Goal: Check status: Check status

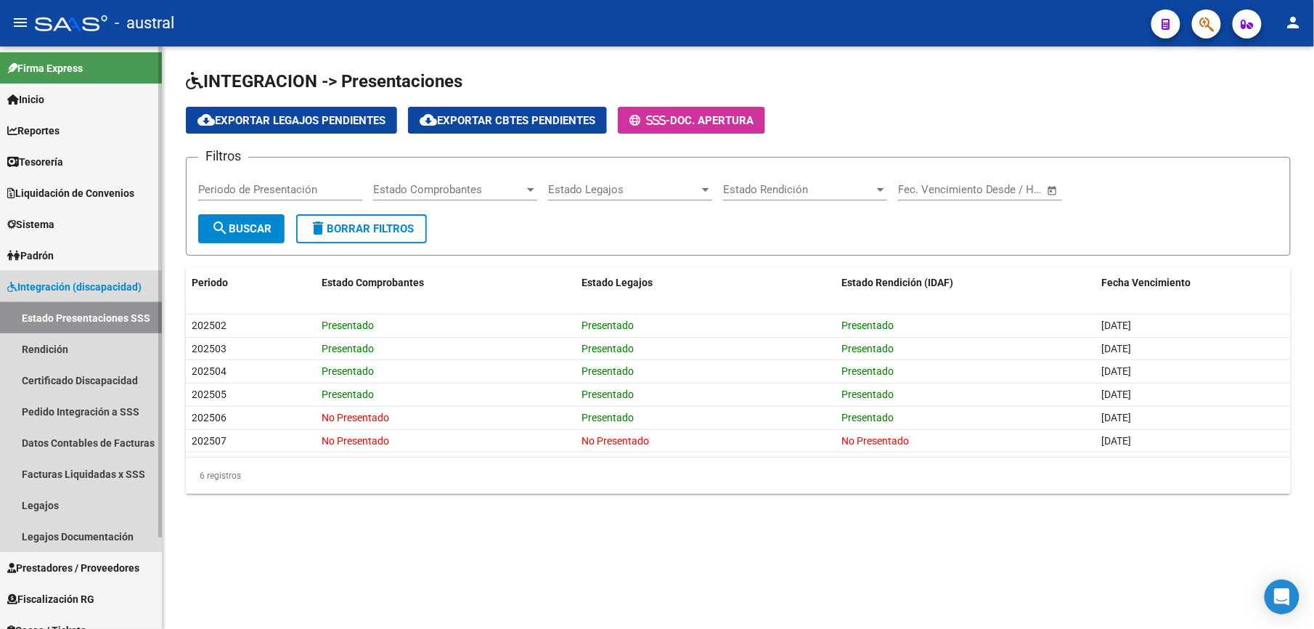
click at [51, 314] on link "Estado Presentaciones SSS" at bounding box center [81, 317] width 162 height 31
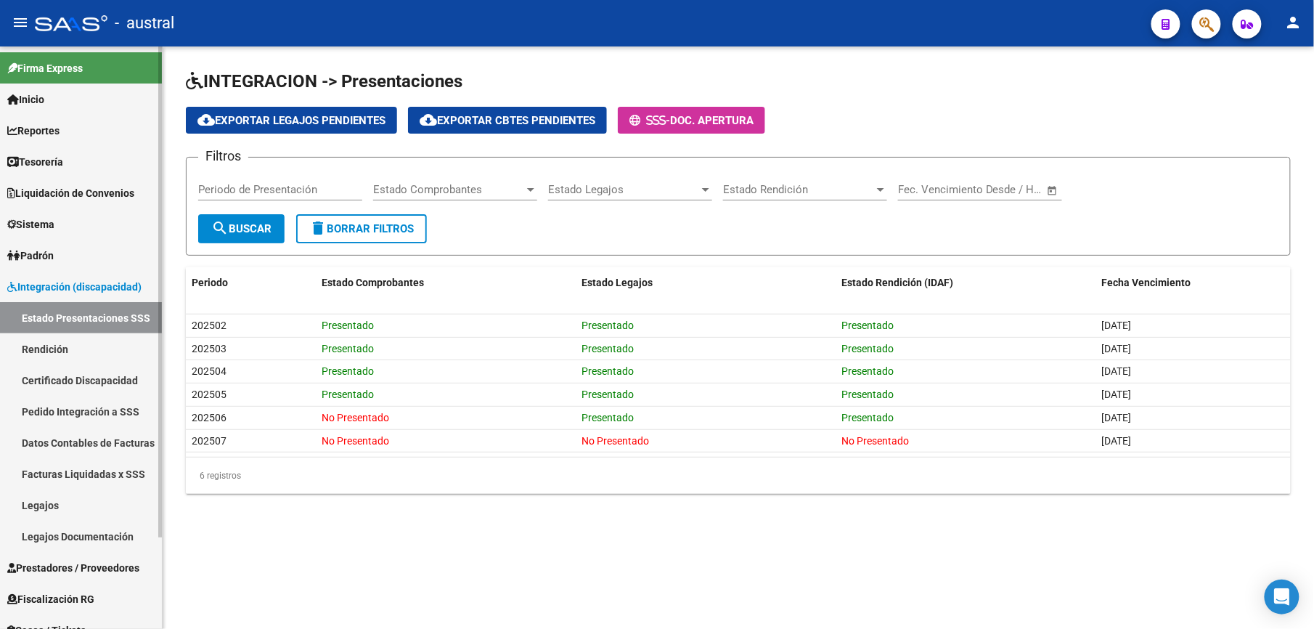
click at [106, 405] on link "Pedido Integración a SSS" at bounding box center [81, 411] width 162 height 31
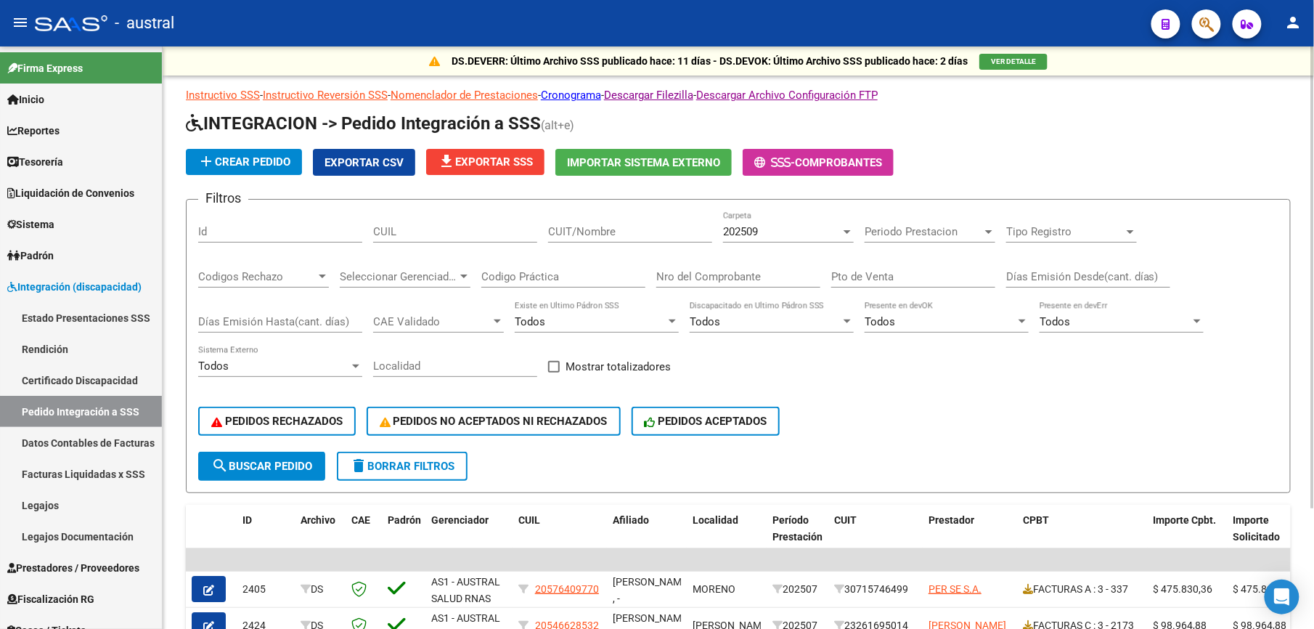
drag, startPoint x: 438, startPoint y: 479, endPoint x: 780, endPoint y: 300, distance: 385.4
click at [442, 478] on button "delete Borrar Filtros" at bounding box center [402, 465] width 131 height 29
click at [796, 235] on div "202509" at bounding box center [782, 231] width 118 height 13
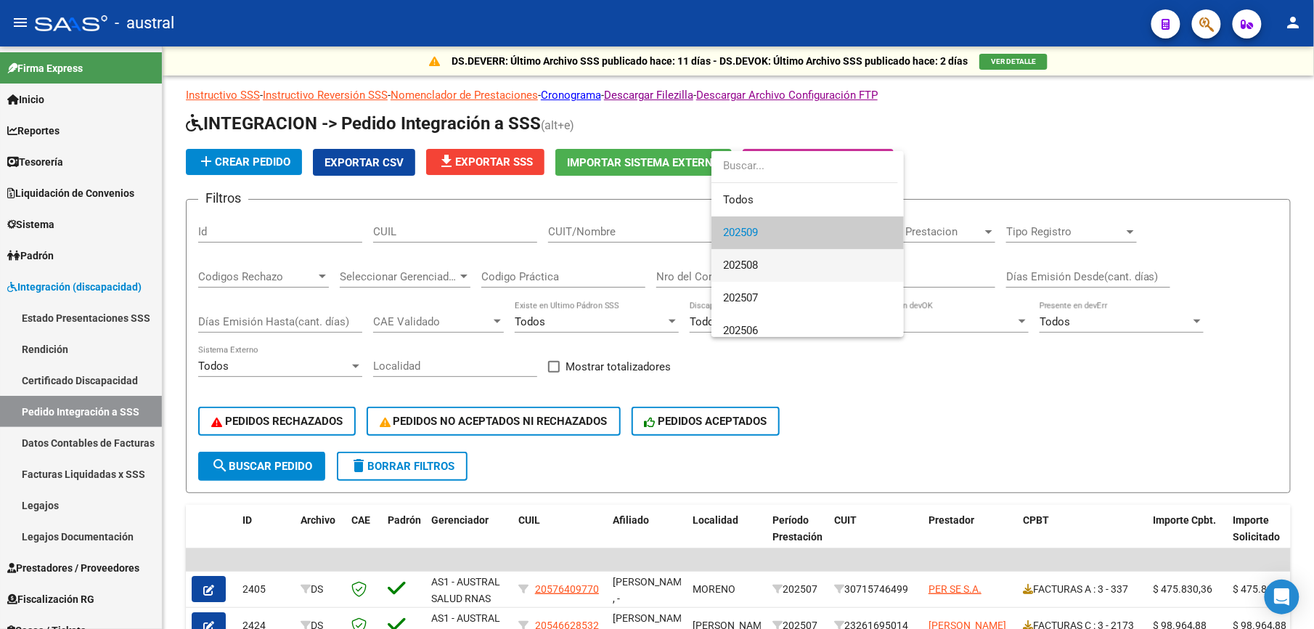
click at [801, 267] on span "202508" at bounding box center [807, 265] width 169 height 33
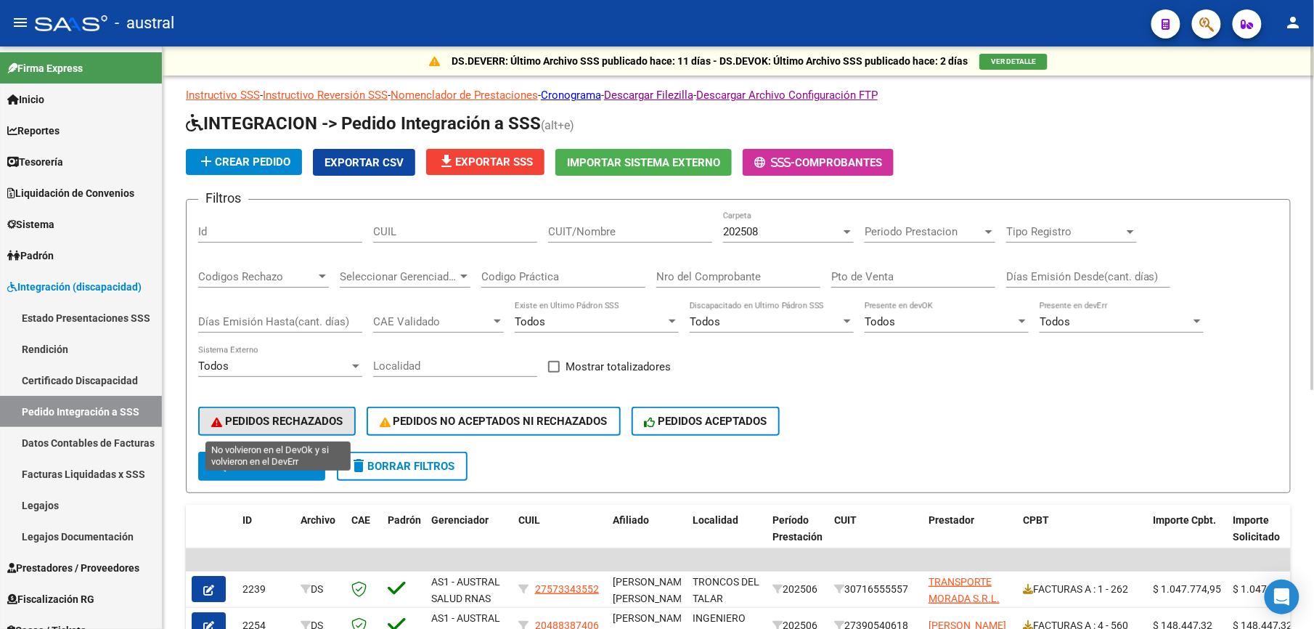
click at [300, 425] on span "PEDIDOS RECHAZADOS" at bounding box center [276, 420] width 131 height 13
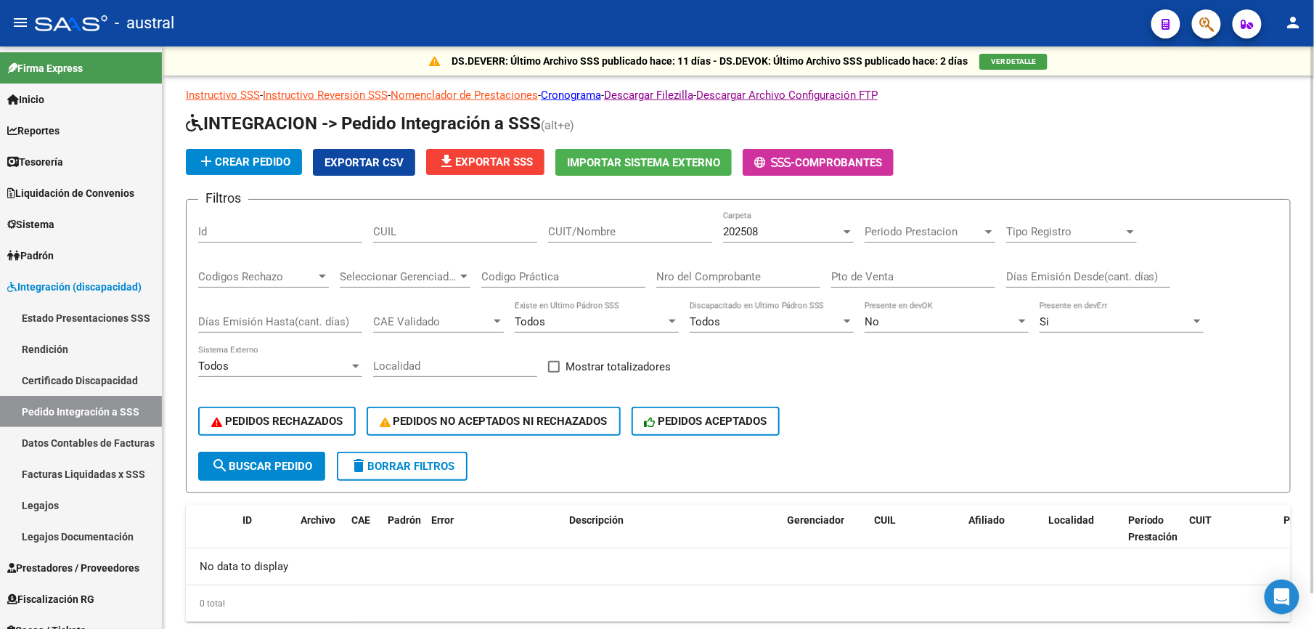
click at [425, 471] on span "delete Borrar Filtros" at bounding box center [402, 465] width 105 height 13
